Goal: Information Seeking & Learning: Learn about a topic

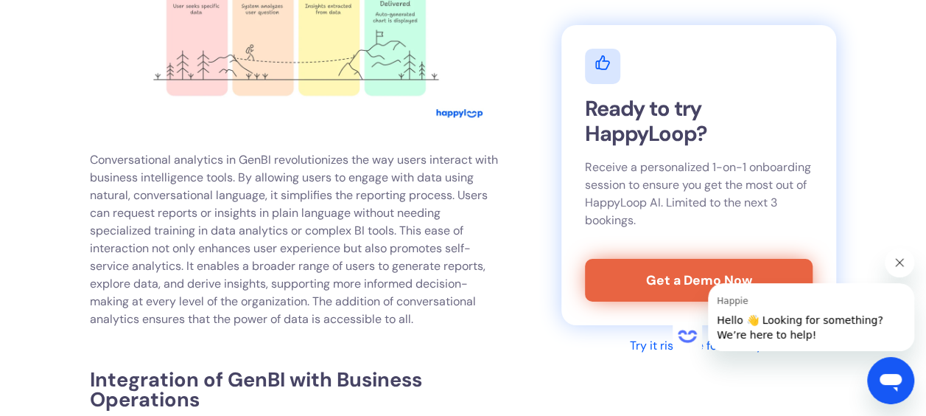
scroll to position [5306, 0]
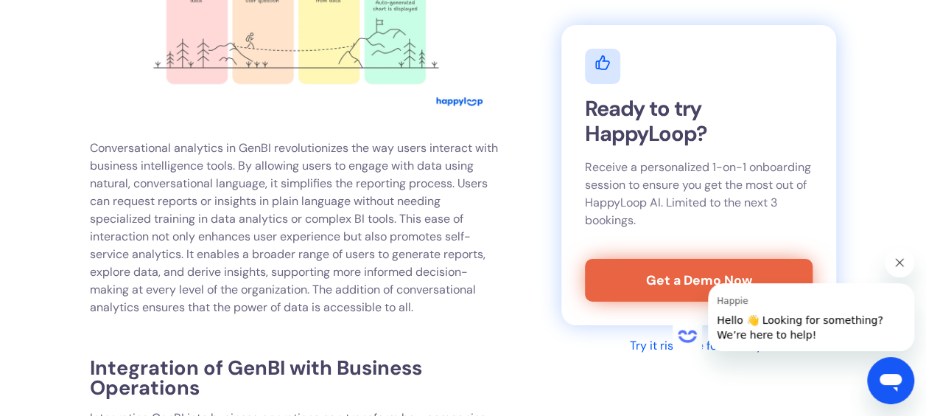
drag, startPoint x: 127, startPoint y: 214, endPoint x: 119, endPoint y: 206, distance: 10.4
click at [127, 214] on p "Conversational analytics in GenBI revolutionizes the way users interact with bu…" at bounding box center [296, 227] width 413 height 177
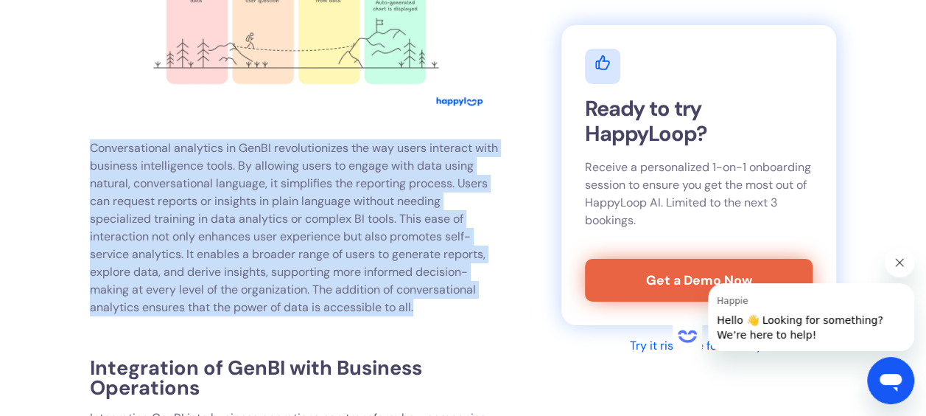
drag, startPoint x: 90, startPoint y: 184, endPoint x: 450, endPoint y: 335, distance: 389.8
click at [450, 316] on p "Conversational analytics in GenBI revolutionizes the way users interact with bu…" at bounding box center [296, 227] width 413 height 177
copy p "Conversational analytics in GenBI revolutionizes the way users interact with bu…"
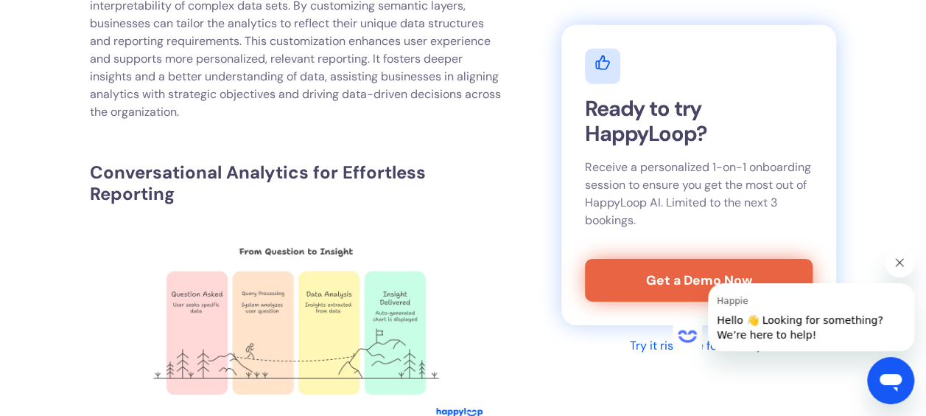
scroll to position [5085, 0]
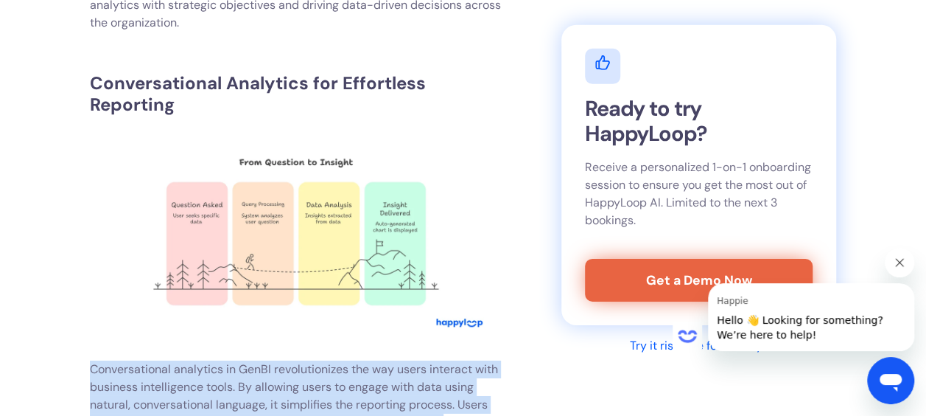
click at [345, 287] on img at bounding box center [296, 233] width 413 height 216
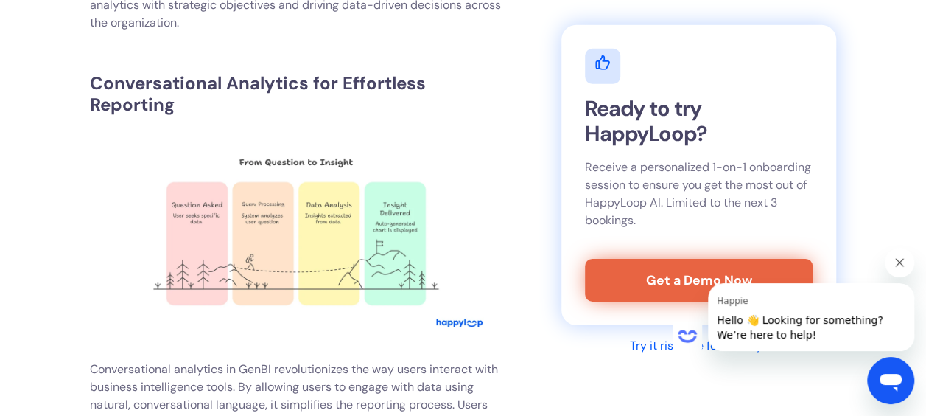
click at [900, 268] on button "Close message from Happie" at bounding box center [899, 262] width 29 height 29
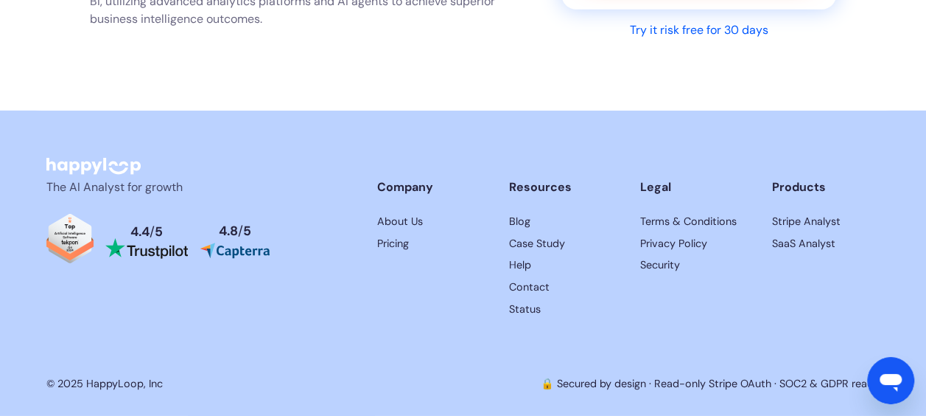
scroll to position [10539, 0]
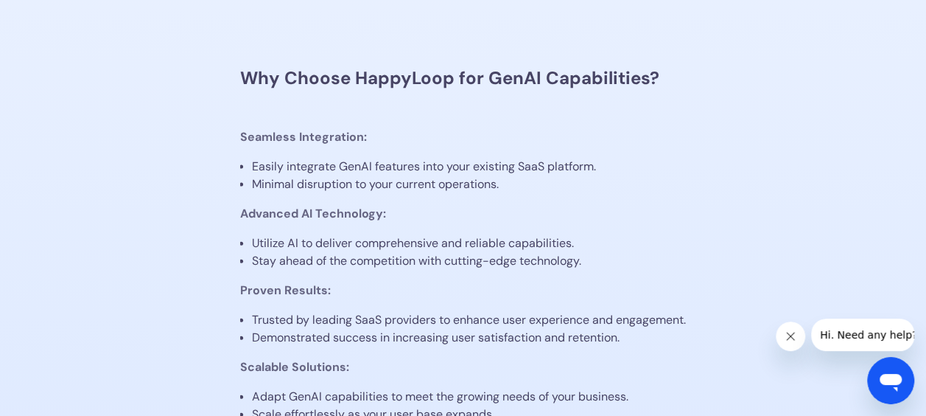
scroll to position [1621, 0]
